Goal: Information Seeking & Learning: Learn about a topic

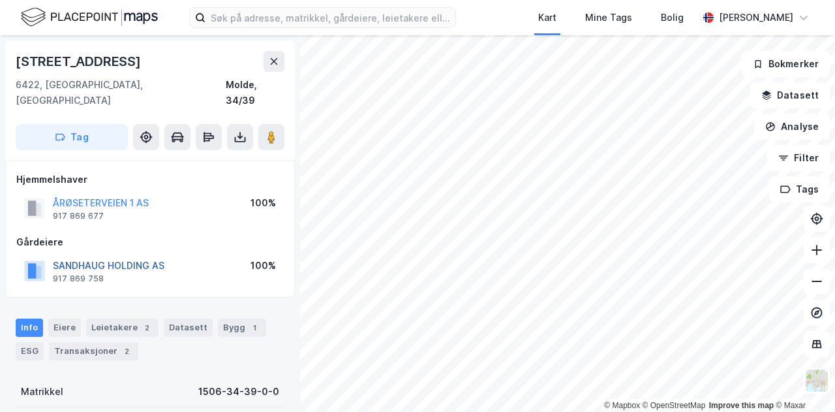
click at [0, 0] on button "SANDHAUG HOLDING AS" at bounding box center [0, 0] width 0 height 0
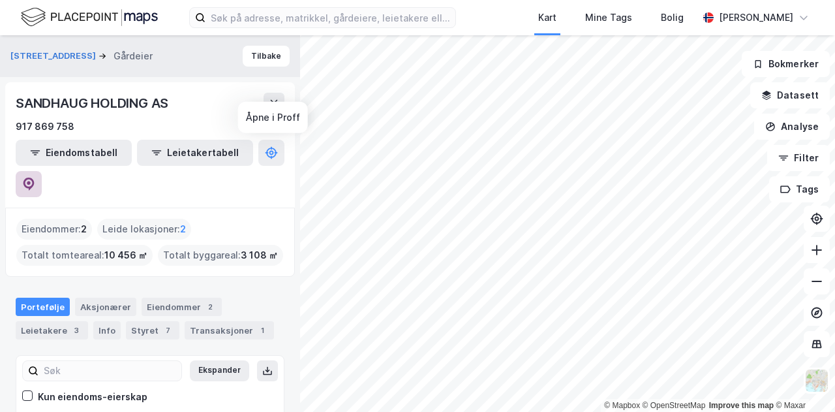
click at [35, 177] on icon at bounding box center [28, 183] width 11 height 13
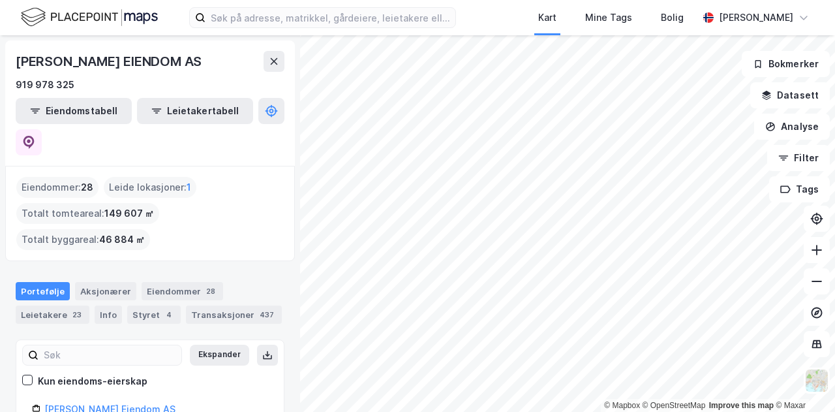
click at [238, 344] on div "© Mapbox © OpenStreetMap Improve this map © Maxar OTTO OLSEN EIENDOM AS 919 978…" at bounding box center [417, 223] width 835 height 377
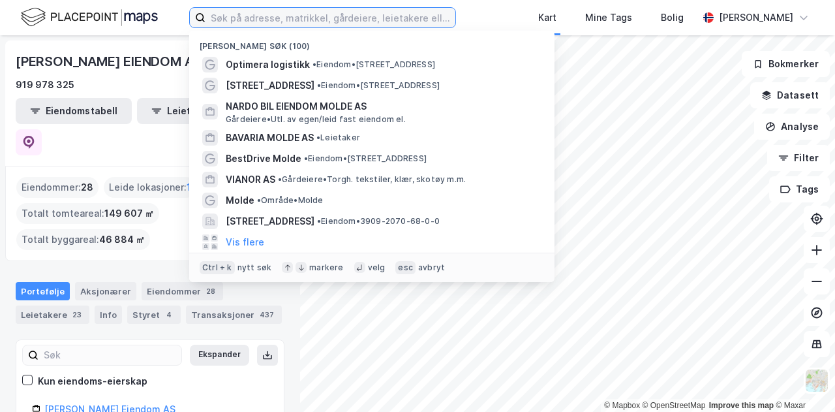
click at [243, 16] on input at bounding box center [331, 18] width 250 height 20
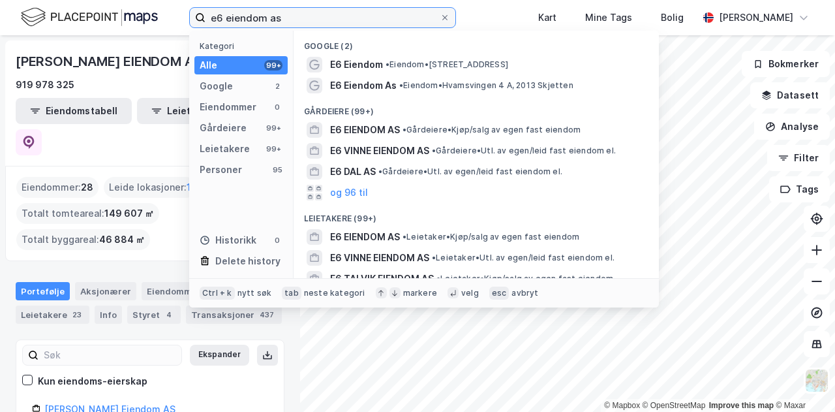
type input "e6 eiendom as"
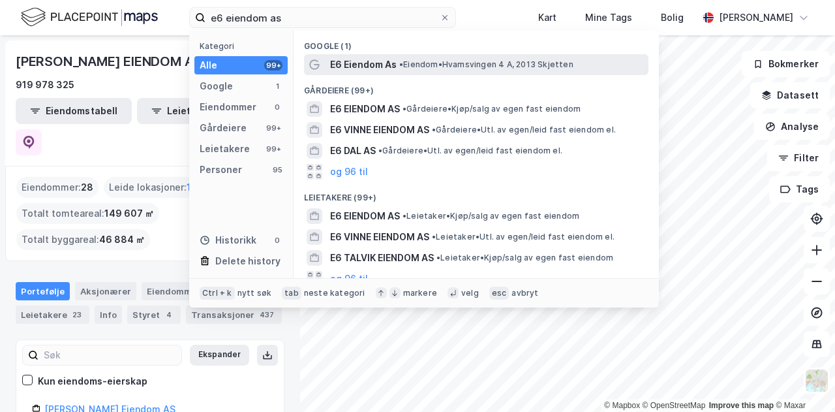
click at [369, 67] on span "E6 Eiendom As" at bounding box center [363, 65] width 67 height 16
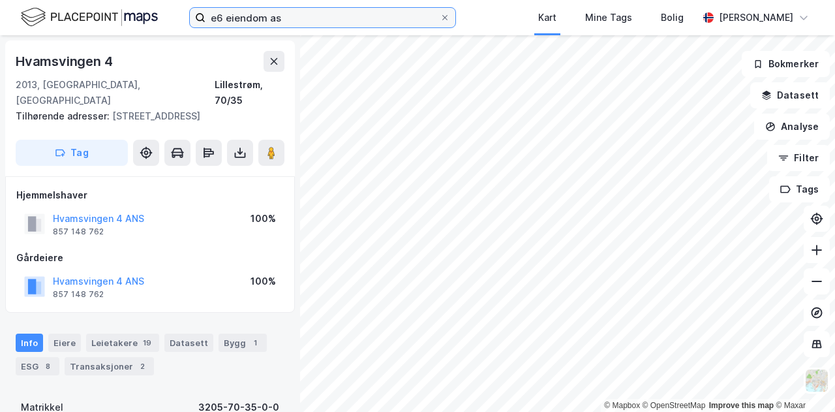
click at [292, 23] on input "e6 eiendom as" at bounding box center [323, 18] width 234 height 20
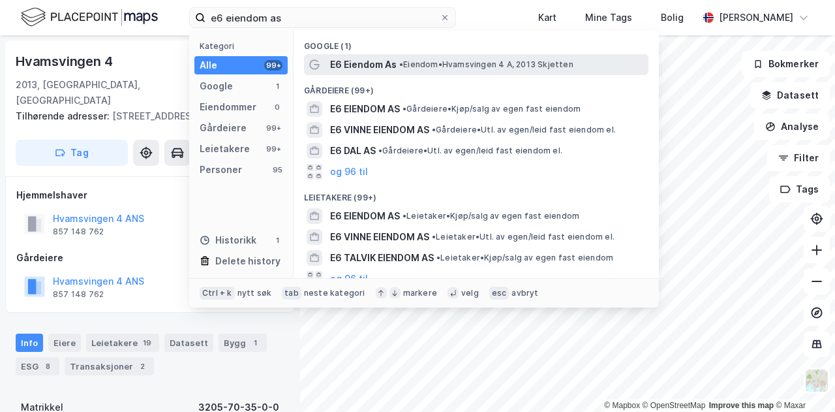
click at [312, 62] on icon at bounding box center [314, 64] width 10 height 10
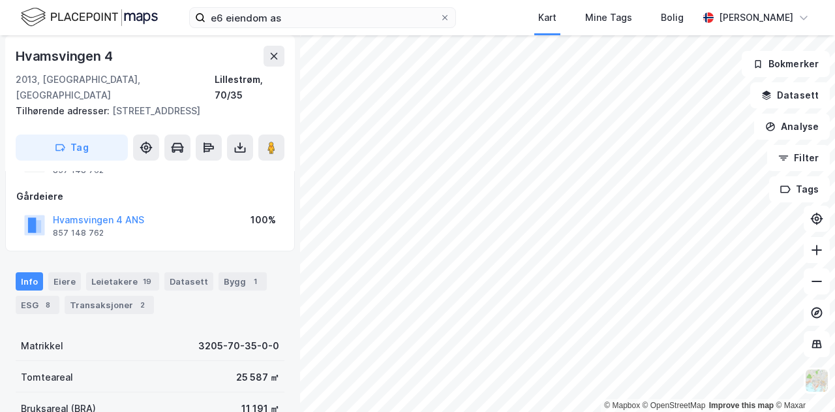
scroll to position [3, 0]
